Goal: Task Accomplishment & Management: Complete application form

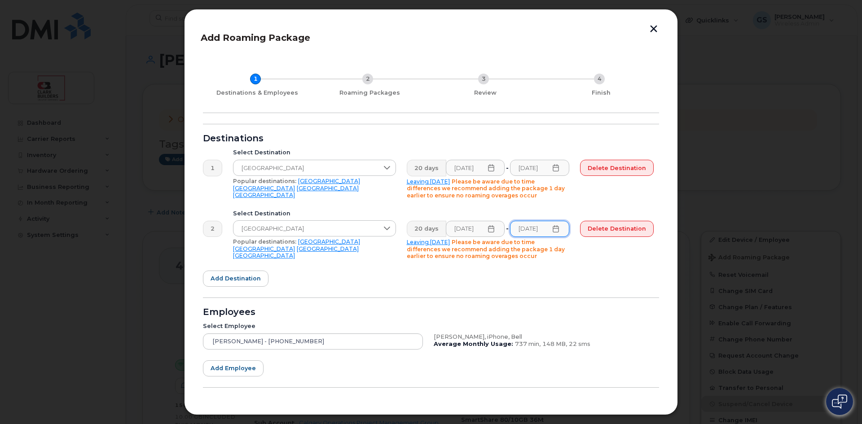
scroll to position [0, 4]
drag, startPoint x: 620, startPoint y: 232, endPoint x: 471, endPoint y: 53, distance: 233.0
click at [620, 232] on span "Delete destination" at bounding box center [616, 228] width 58 height 9
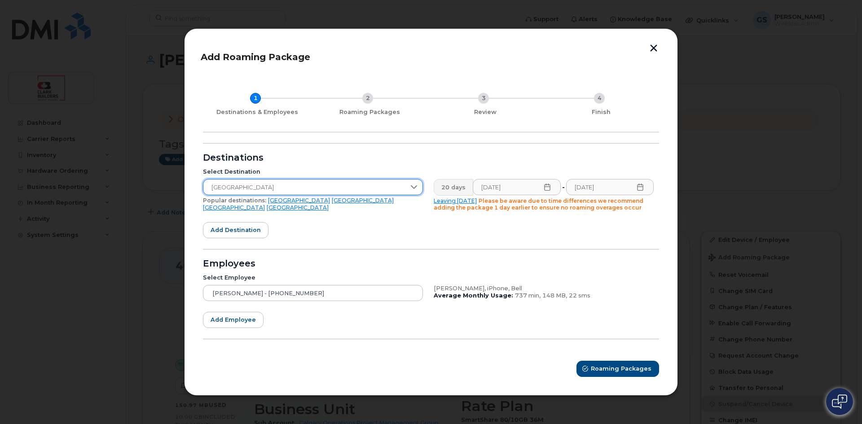
click at [249, 188] on span "Italy" at bounding box center [304, 188] width 202 height 16
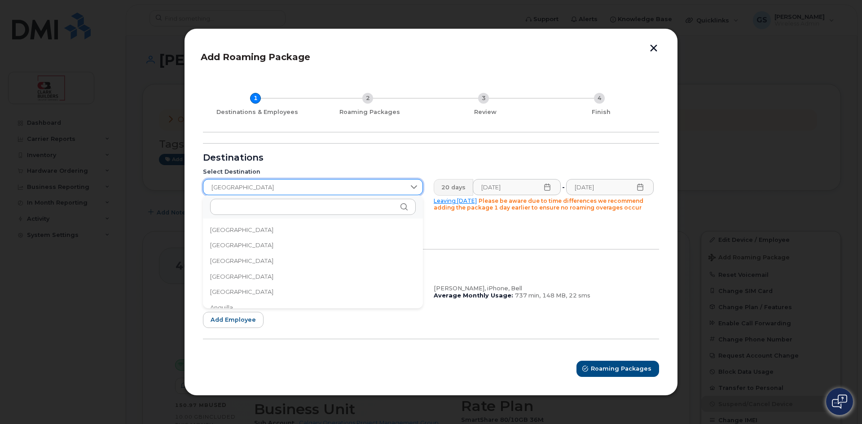
scroll to position [1403, 0]
click at [241, 186] on span "Italy" at bounding box center [304, 188] width 202 height 16
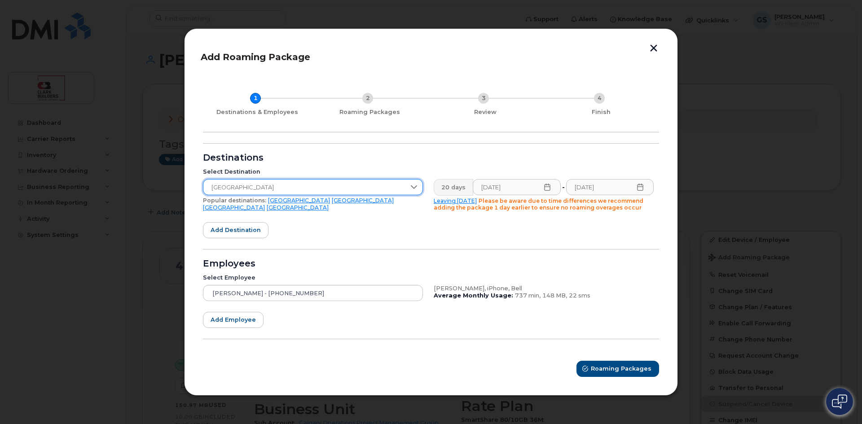
click at [248, 187] on span "Italy" at bounding box center [304, 188] width 202 height 16
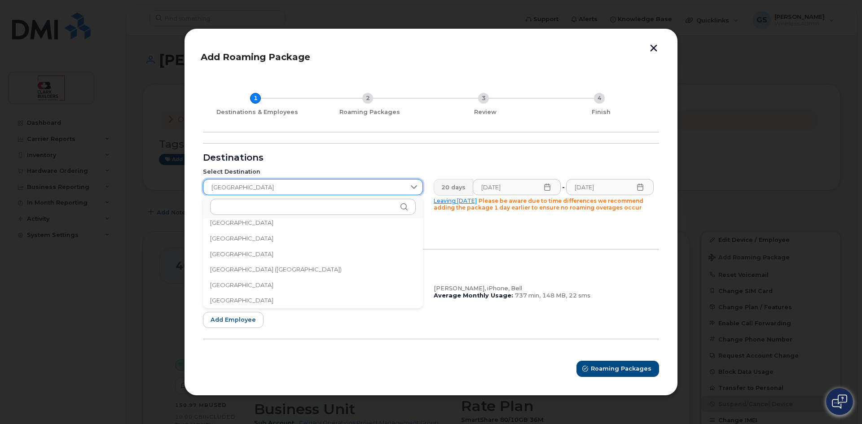
scroll to position [919, 0]
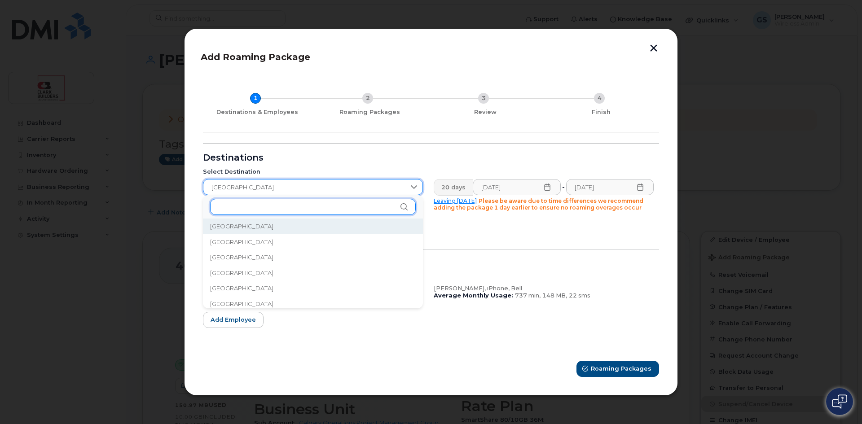
click at [231, 209] on input "text" at bounding box center [313, 207] width 206 height 16
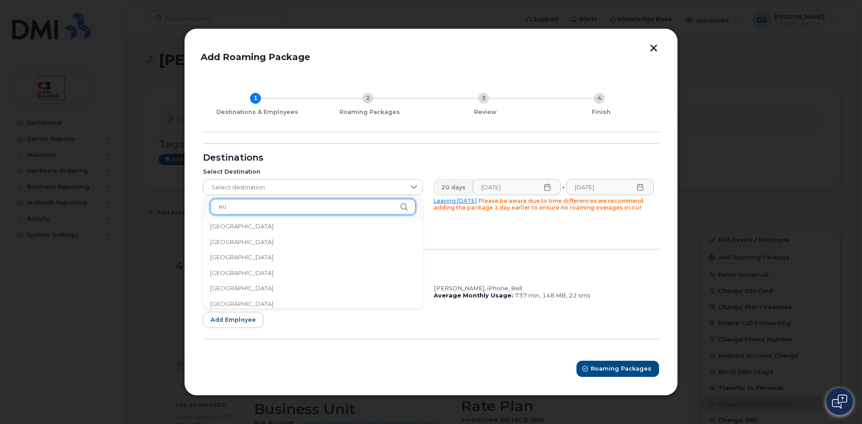
scroll to position [0, 0]
type input "e"
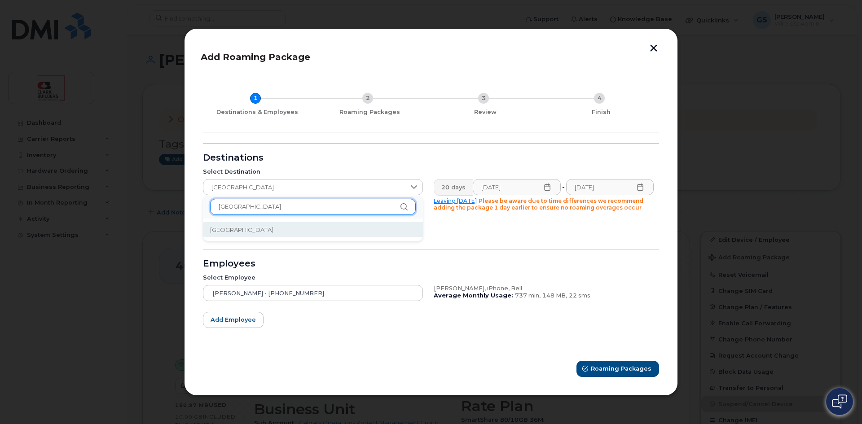
type input "italy"
click at [212, 226] on span "Italy" at bounding box center [241, 230] width 63 height 9
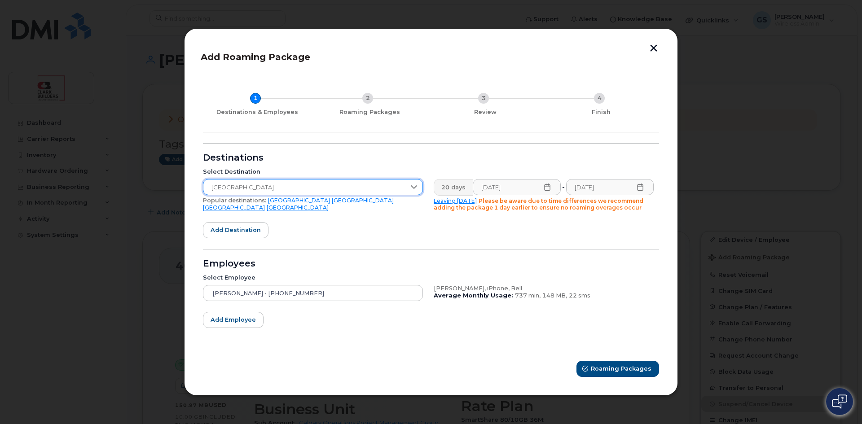
drag, startPoint x: 237, startPoint y: 186, endPoint x: 219, endPoint y: 186, distance: 18.0
click at [219, 186] on span "Italy" at bounding box center [304, 188] width 202 height 16
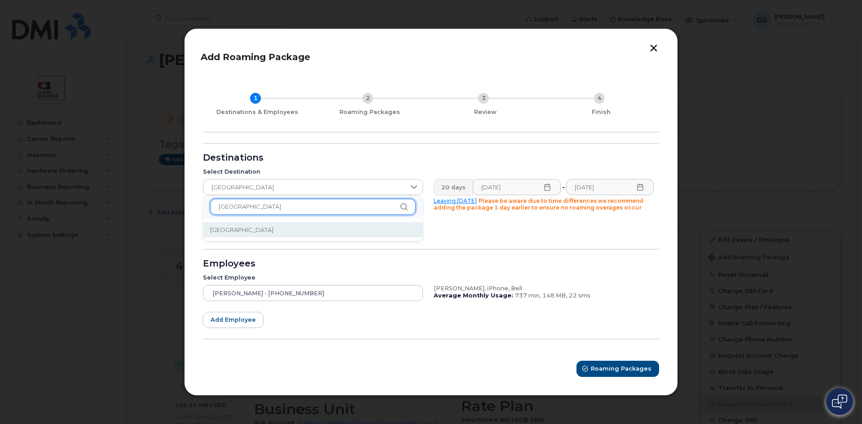
drag, startPoint x: 245, startPoint y: 209, endPoint x: 184, endPoint y: 209, distance: 61.9
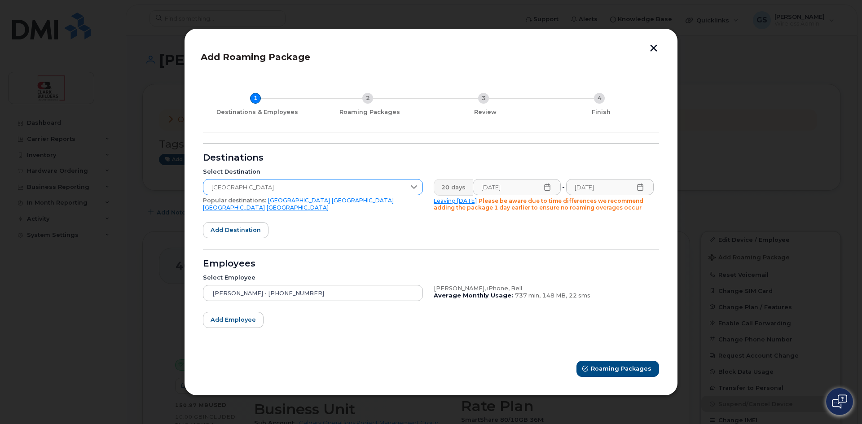
click at [239, 194] on span "Italy" at bounding box center [304, 188] width 202 height 16
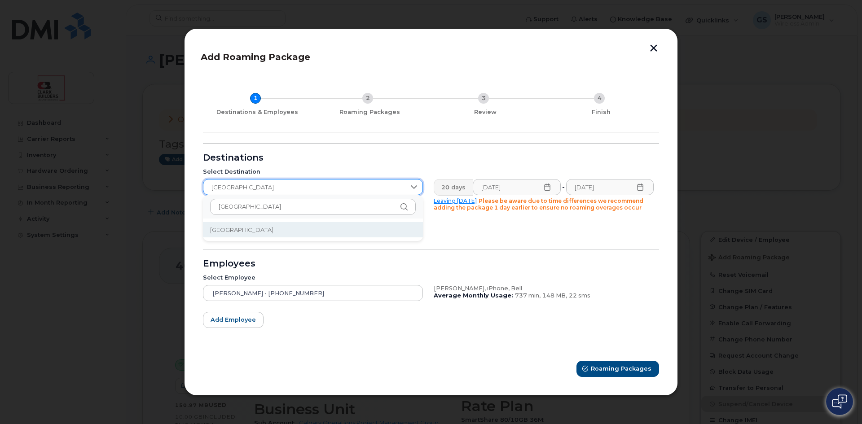
click at [236, 185] on span "Italy" at bounding box center [304, 188] width 202 height 16
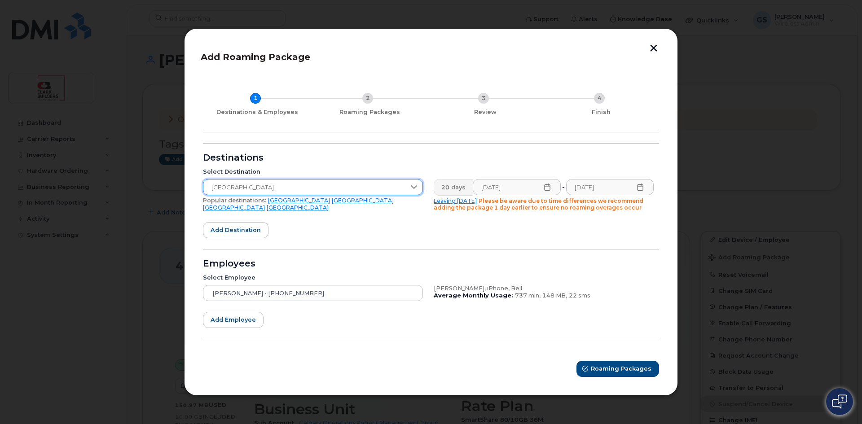
click at [238, 189] on span "Italy" at bounding box center [304, 188] width 202 height 16
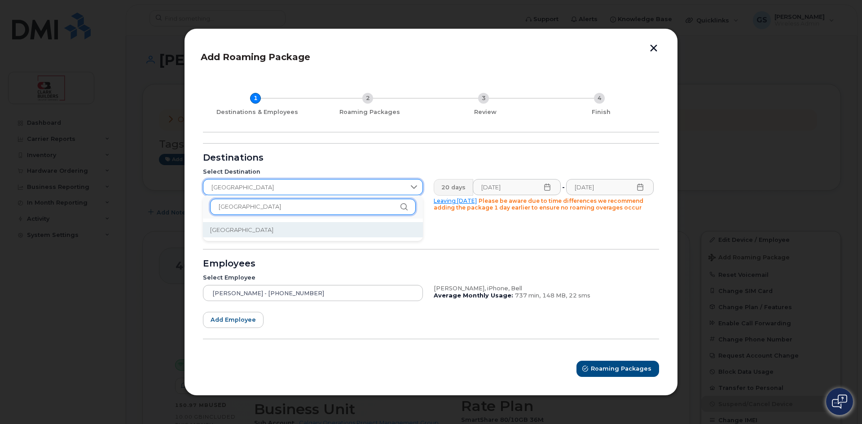
click at [236, 210] on input "italy" at bounding box center [313, 207] width 206 height 16
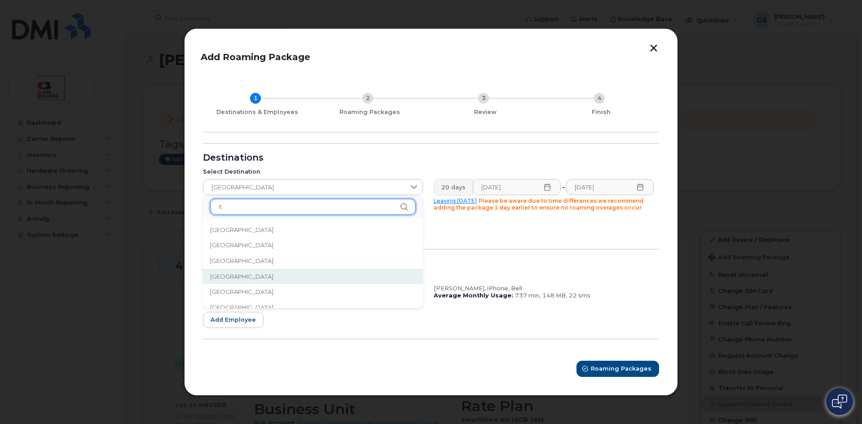
type input "i"
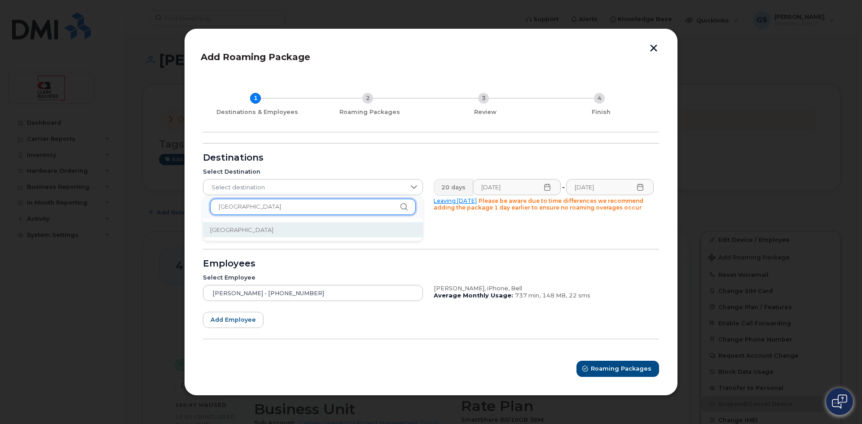
type input "france"
click at [215, 226] on span "France" at bounding box center [241, 230] width 63 height 9
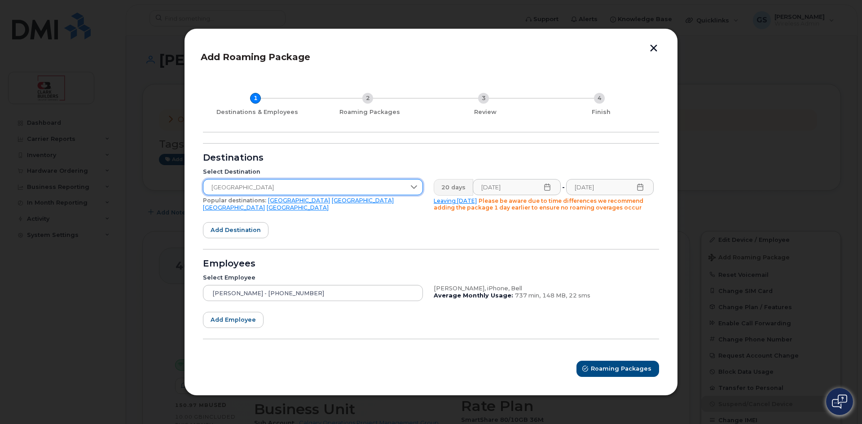
click at [447, 224] on form "Destinations Select Destination France Popular destinations: USA Mexico United …" at bounding box center [431, 260] width 456 height 234
click at [236, 233] on span "Add destination" at bounding box center [235, 230] width 50 height 9
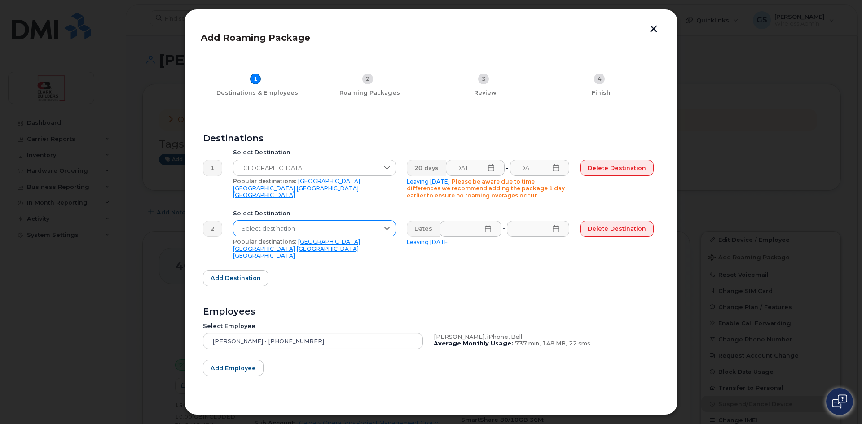
click at [337, 226] on span "Select destination" at bounding box center [305, 229] width 145 height 16
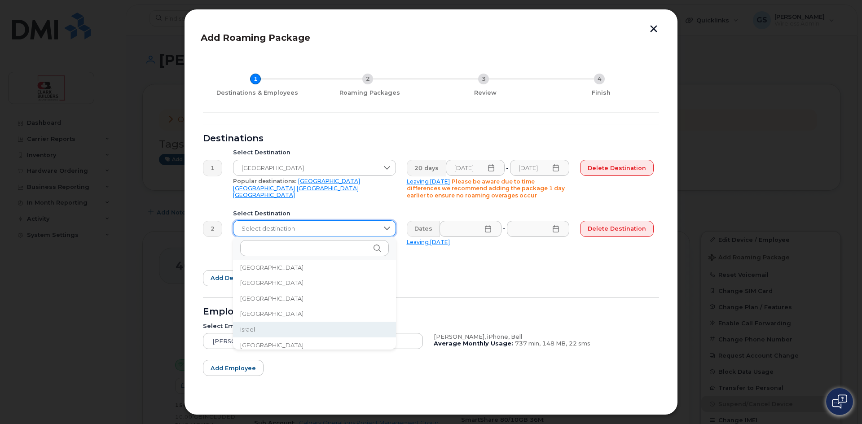
scroll to position [1403, 0]
click at [247, 345] on span "Italy" at bounding box center [271, 342] width 63 height 9
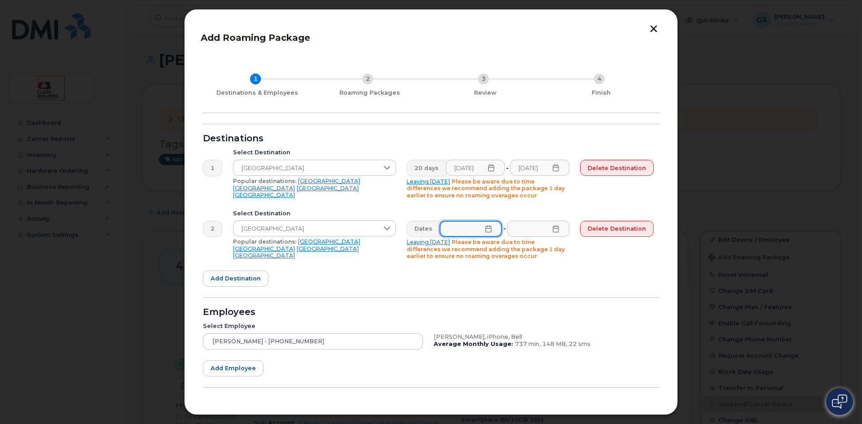
click at [490, 233] on input "text" at bounding box center [470, 229] width 62 height 16
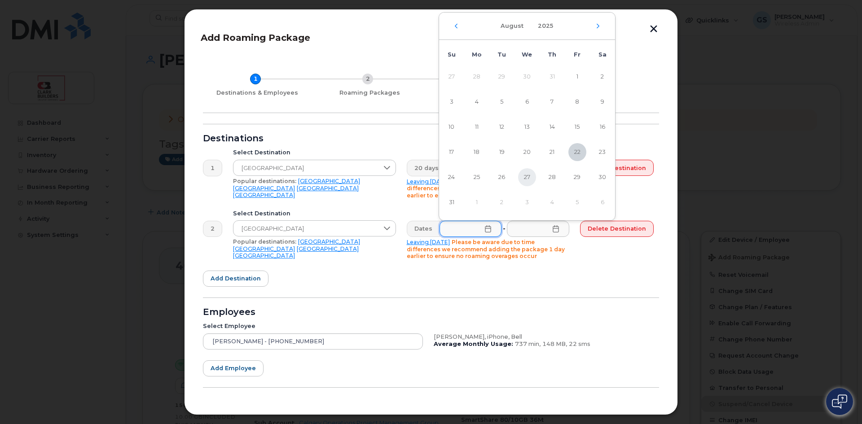
click at [528, 178] on span "27" at bounding box center [527, 177] width 18 height 18
type input "08/27/2025"
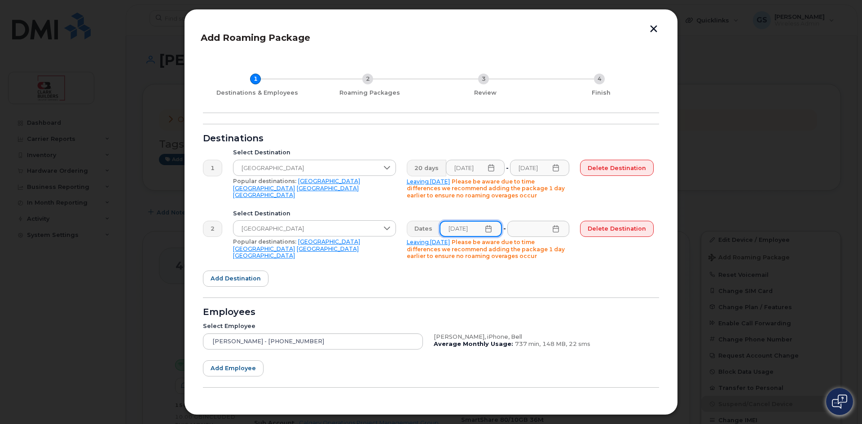
scroll to position [0, 2]
click at [573, 276] on form "Destinations 1 Select Destination France Popular destinations: USA Mexico Unite…" at bounding box center [431, 275] width 456 height 302
click at [560, 229] on input "text" at bounding box center [538, 229] width 62 height 16
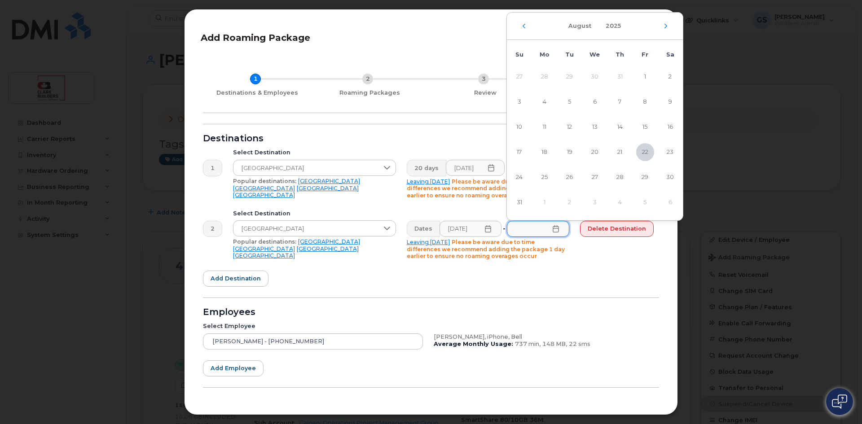
click at [665, 22] on div "August 2025" at bounding box center [595, 26] width 176 height 27
click at [664, 28] on icon "Next Month" at bounding box center [665, 25] width 5 height 7
click at [543, 126] on span "15" at bounding box center [544, 127] width 18 height 18
type input "09/15/2025"
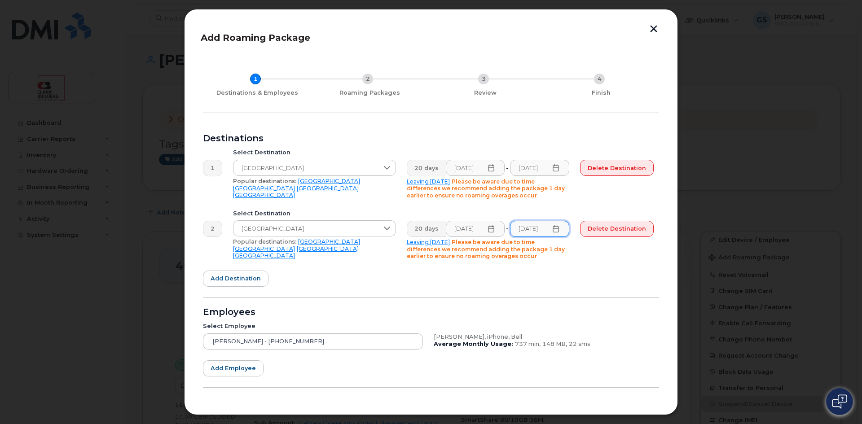
click at [569, 273] on form "Destinations 1 Select Destination France Popular destinations: USA Mexico Unite…" at bounding box center [431, 275] width 456 height 302
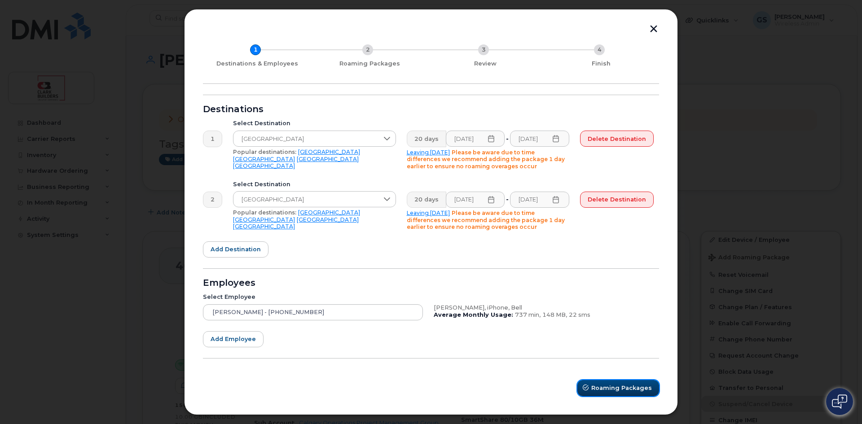
click at [612, 392] on span "Roaming Packages" at bounding box center [621, 388] width 61 height 9
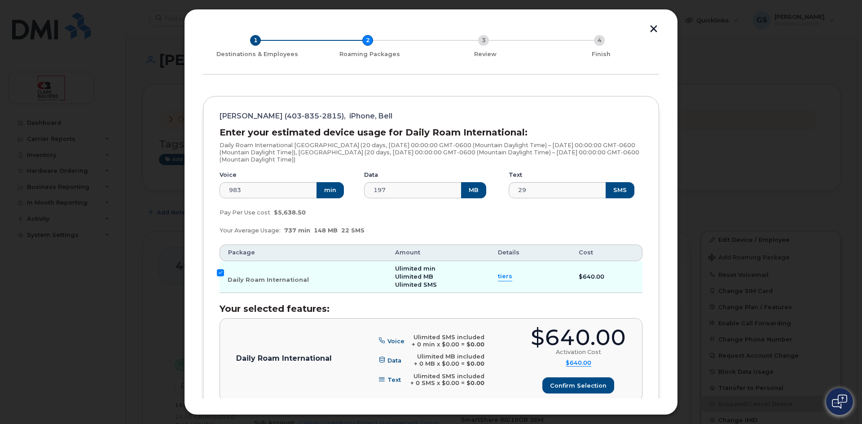
scroll to position [0, 0]
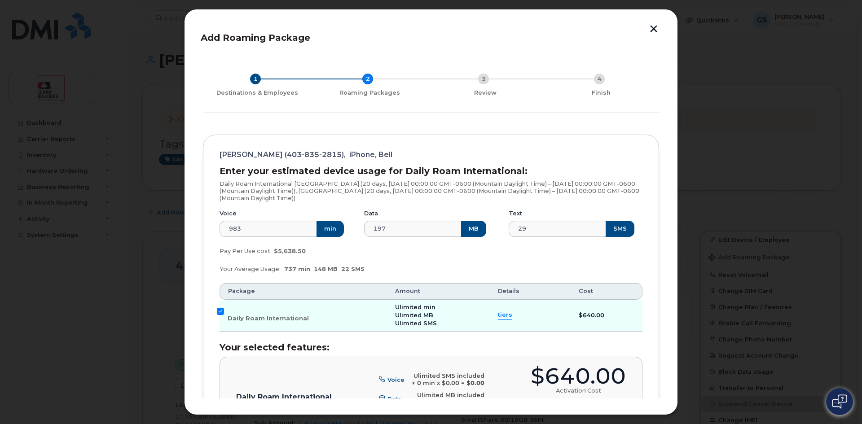
click at [251, 79] on div "1" at bounding box center [255, 79] width 11 height 11
click at [366, 80] on div "1 Destinations & Employees 2 Roaming Packages 3 Review 4 Finish" at bounding box center [431, 85] width 456 height 56
click at [658, 30] on button "button" at bounding box center [653, 29] width 13 height 9
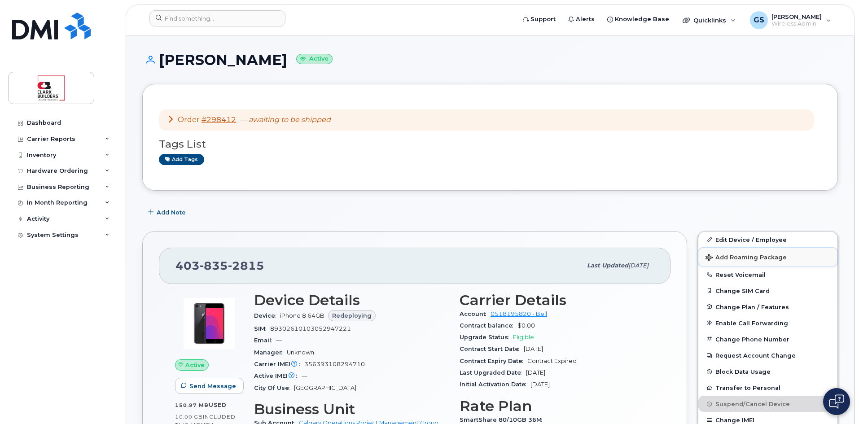
click at [734, 256] on span "Add Roaming Package" at bounding box center [745, 258] width 81 height 9
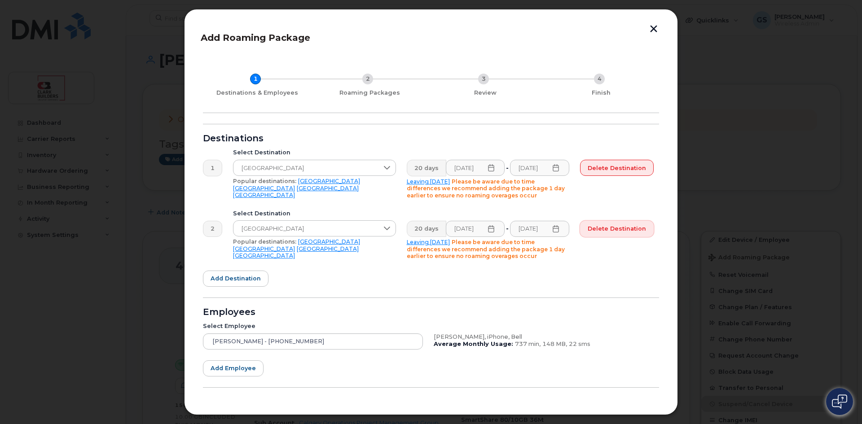
click at [628, 230] on span "Delete destination" at bounding box center [616, 228] width 58 height 9
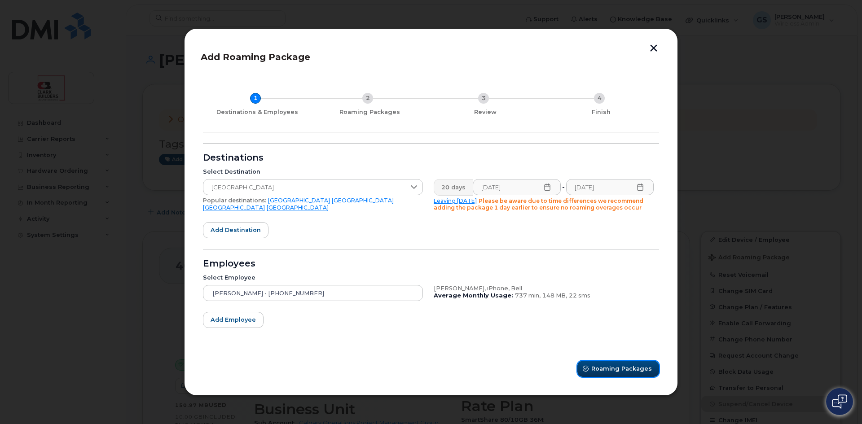
click at [627, 373] on button "Roaming Packages" at bounding box center [618, 369] width 82 height 16
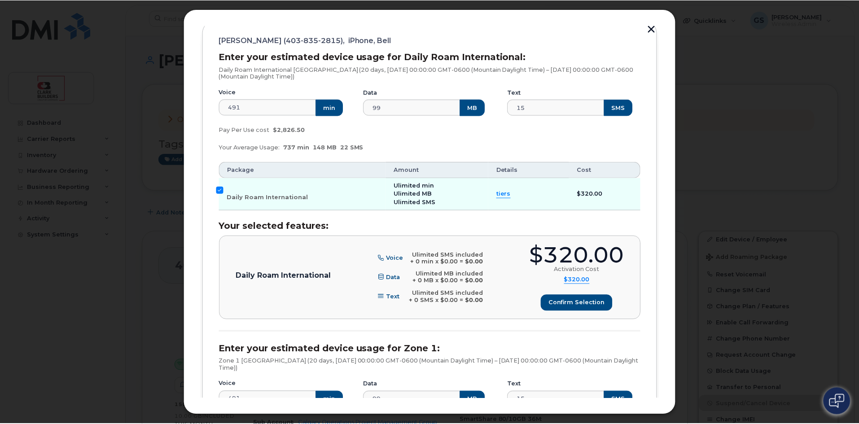
scroll to position [25, 0]
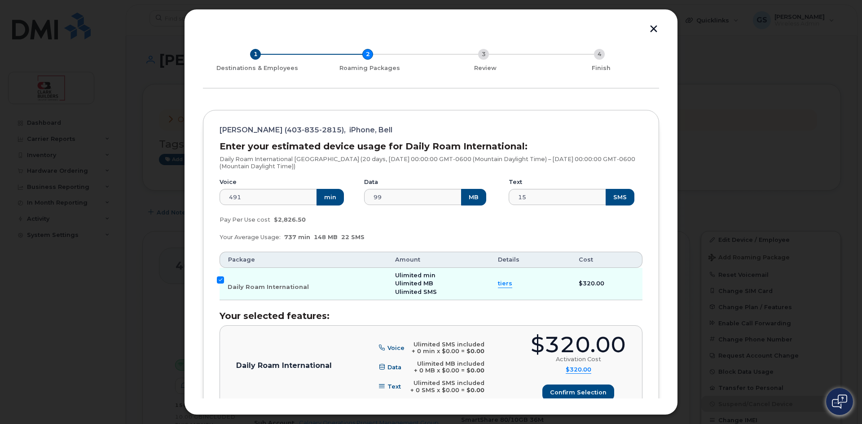
click at [657, 27] on button "button" at bounding box center [653, 29] width 13 height 9
